Goal: Task Accomplishment & Management: Complete application form

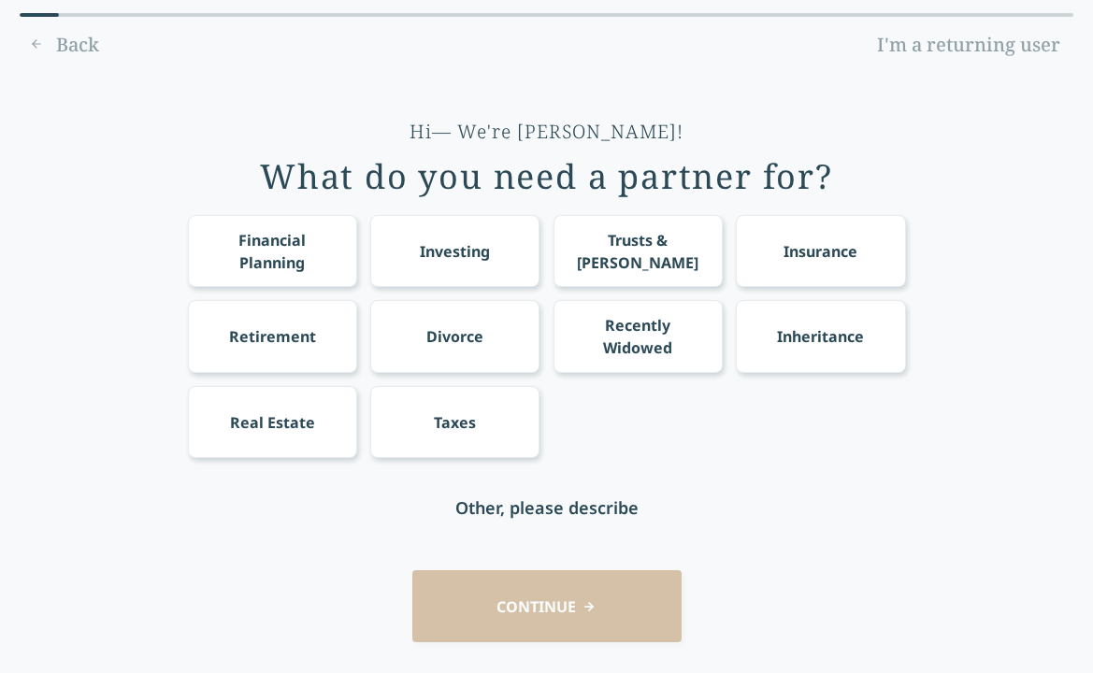
scroll to position [49, 0]
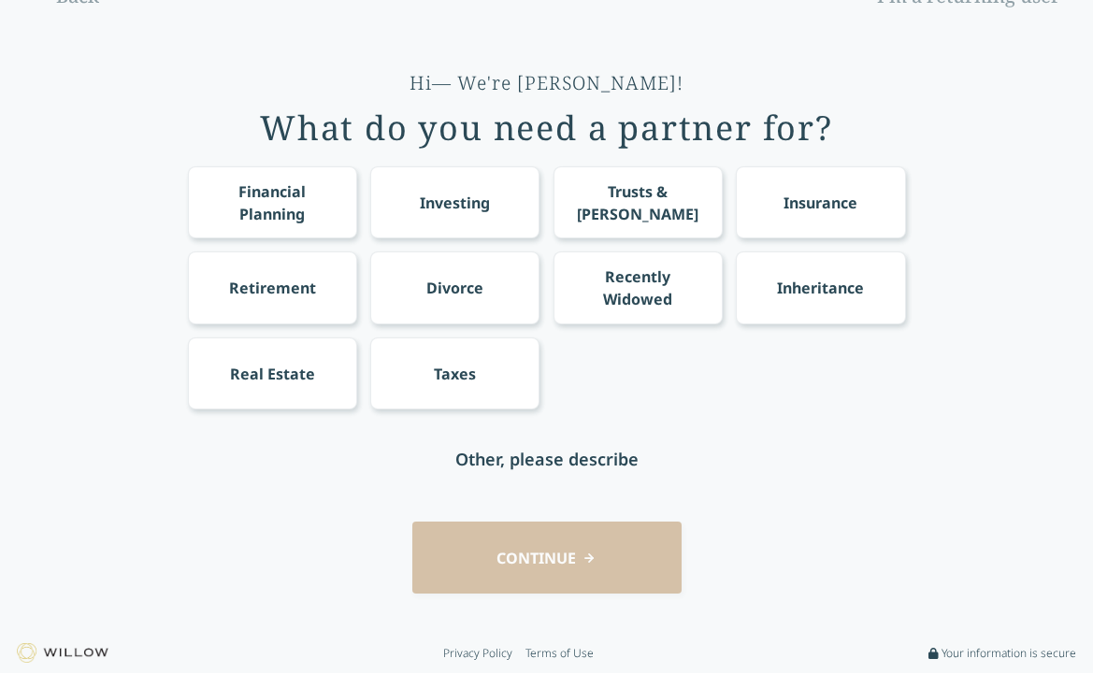
click at [464, 326] on div "Financial Planning Investing Trusts & [PERSON_NAME] Insurance Retirement Divorc…" at bounding box center [547, 287] width 718 height 243
click at [464, 324] on div "Financial Planning Investing Trusts & [PERSON_NAME] Insurance Retirement Divorc…" at bounding box center [547, 287] width 718 height 243
click at [466, 303] on div "Divorce" at bounding box center [454, 288] width 169 height 72
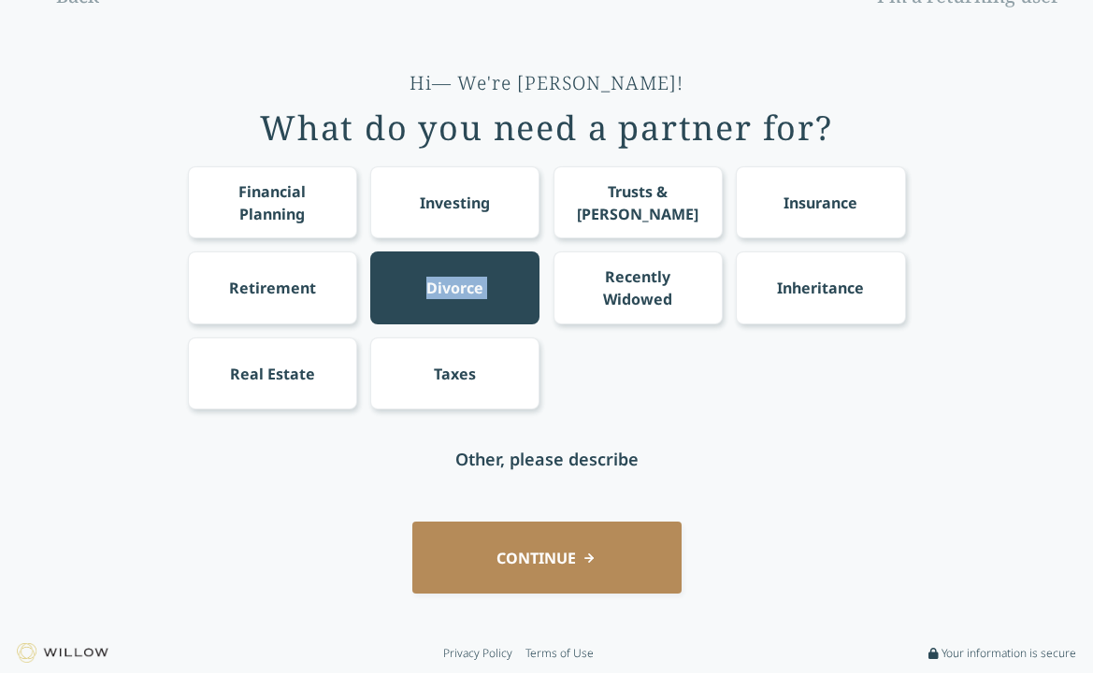
click at [466, 303] on div "Divorce" at bounding box center [454, 288] width 169 height 72
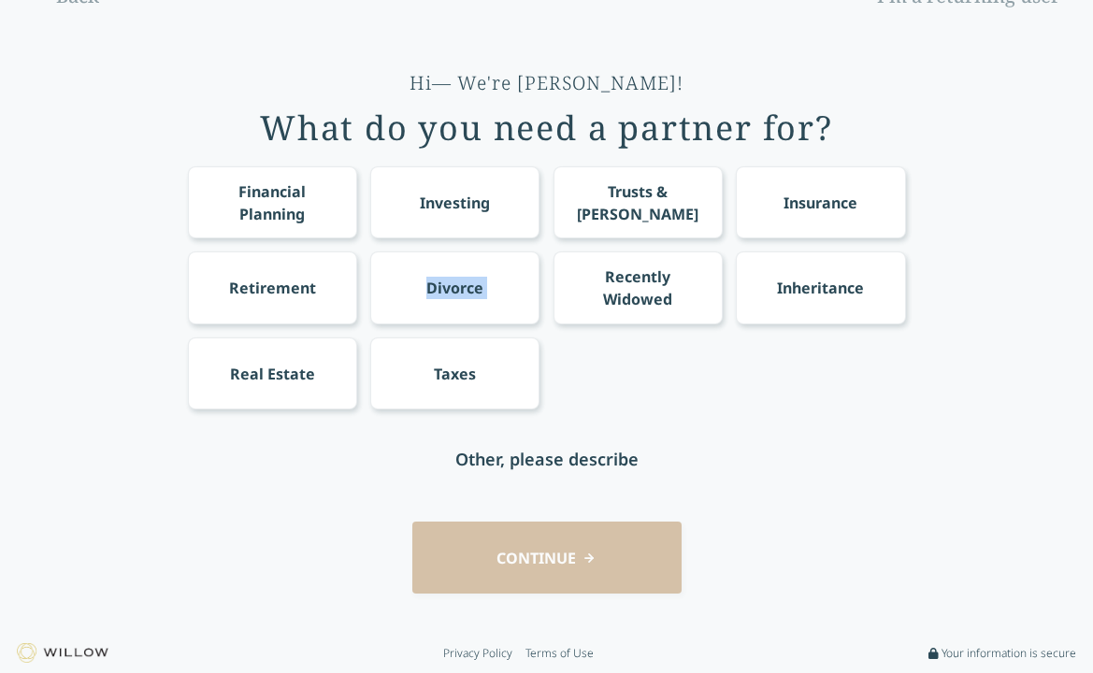
click at [477, 312] on div "Divorce" at bounding box center [454, 288] width 169 height 72
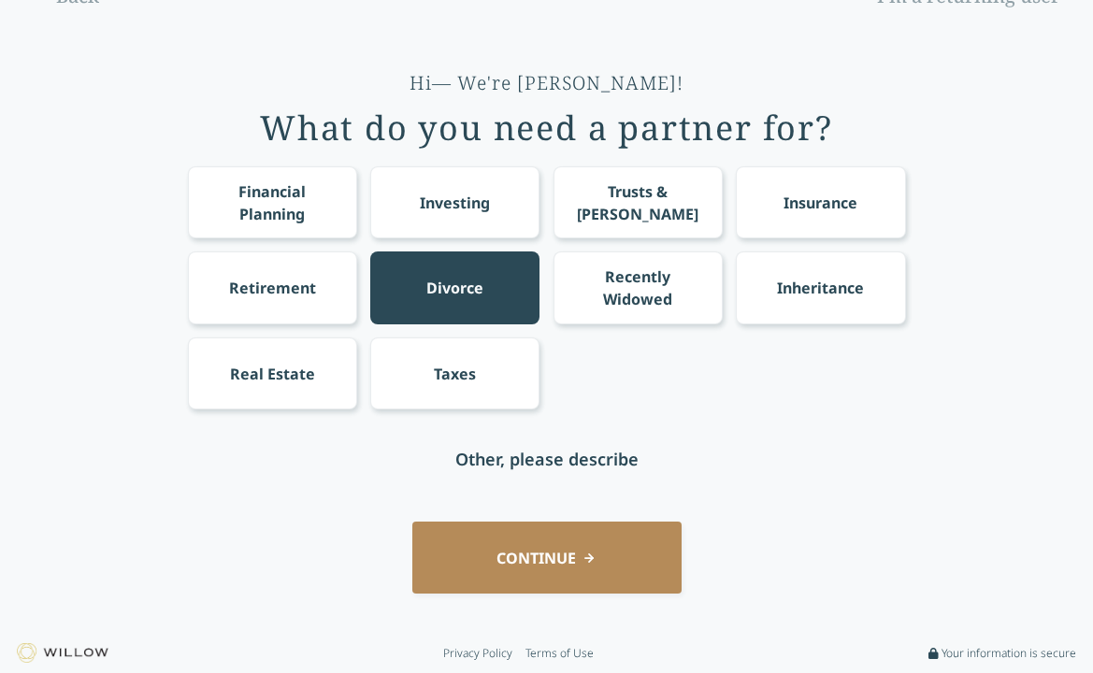
click at [515, 584] on button "CONTINUE" at bounding box center [546, 558] width 269 height 72
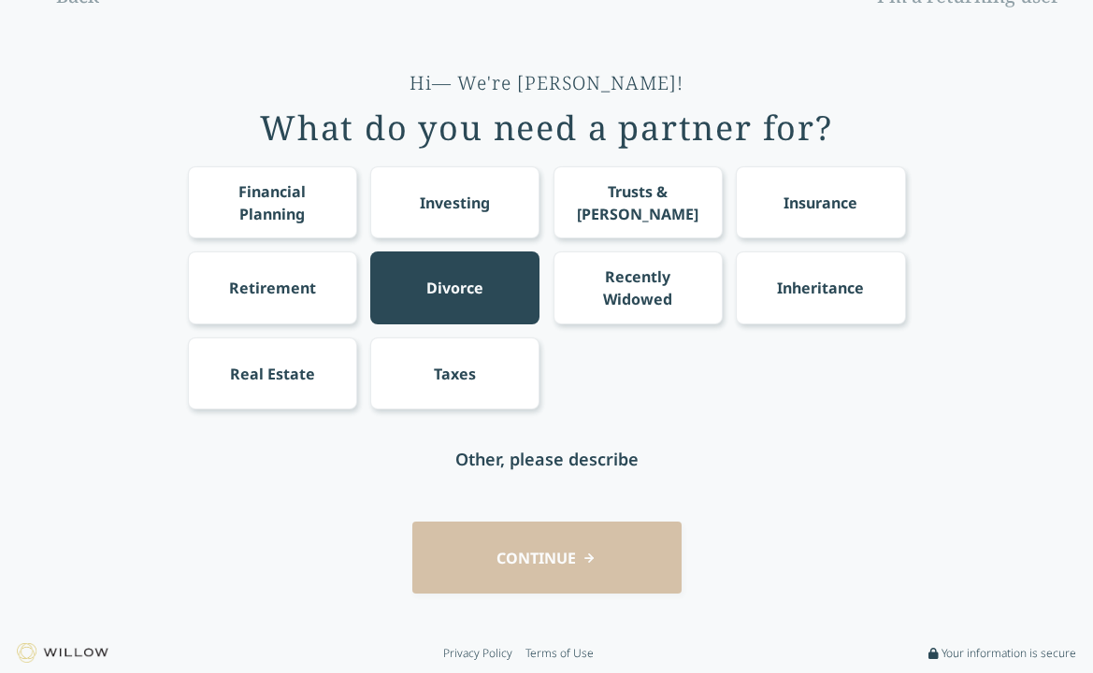
click at [532, 552] on div "CONTINUE" at bounding box center [546, 558] width 1041 height 72
click at [472, 265] on div "Divorce" at bounding box center [454, 288] width 169 height 72
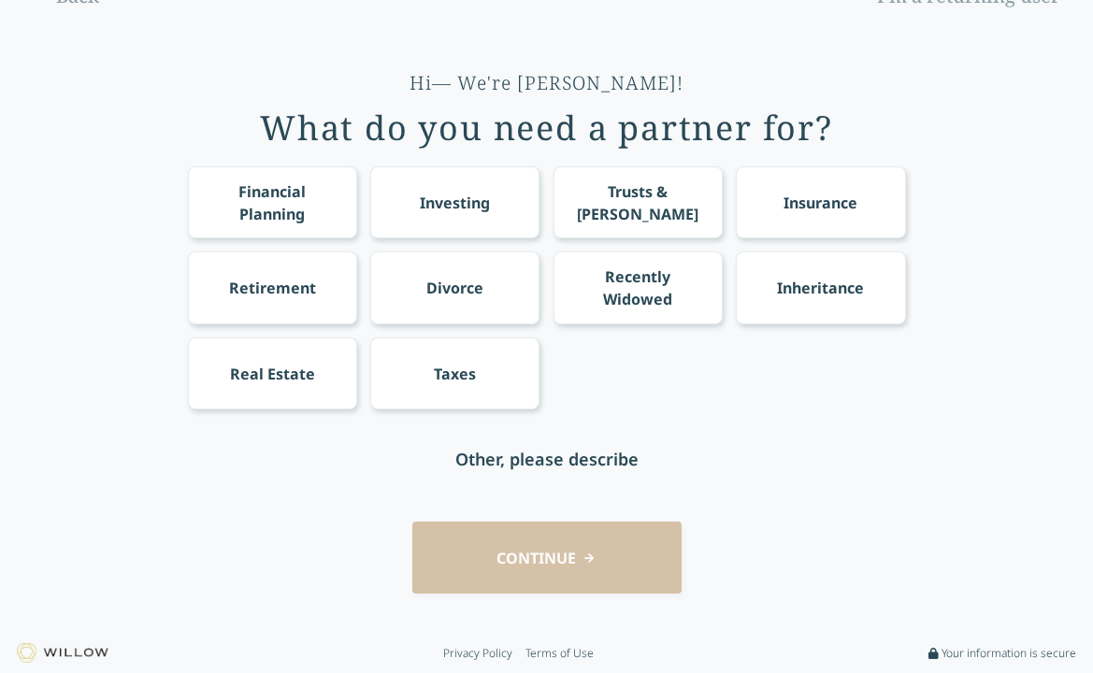
drag, startPoint x: 551, startPoint y: 539, endPoint x: 535, endPoint y: 537, distance: 16.0
click at [551, 538] on div "CONTINUE" at bounding box center [546, 558] width 1041 height 72
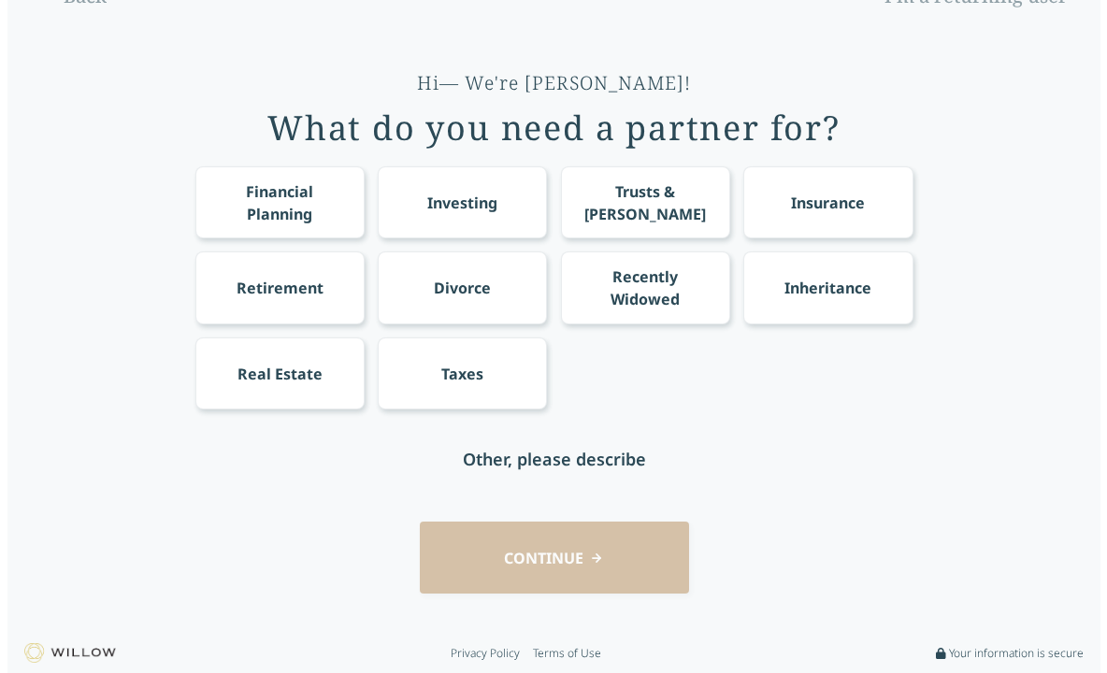
scroll to position [0, 0]
